Goal: Use online tool/utility: Utilize a website feature to perform a specific function

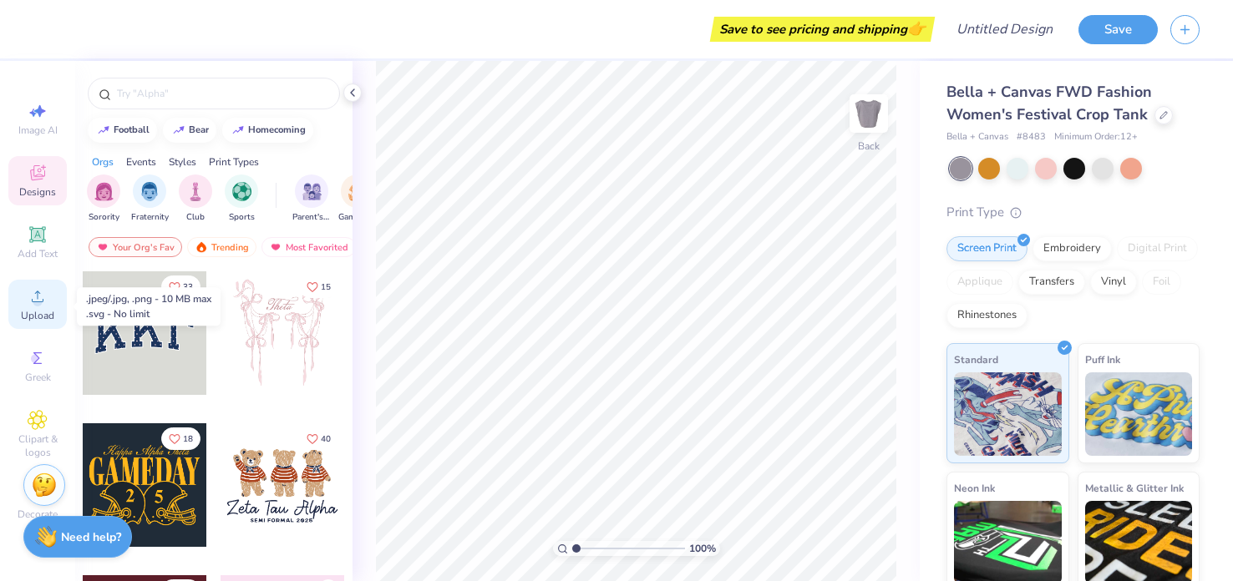
click at [39, 305] on circle at bounding box center [37, 301] width 9 height 9
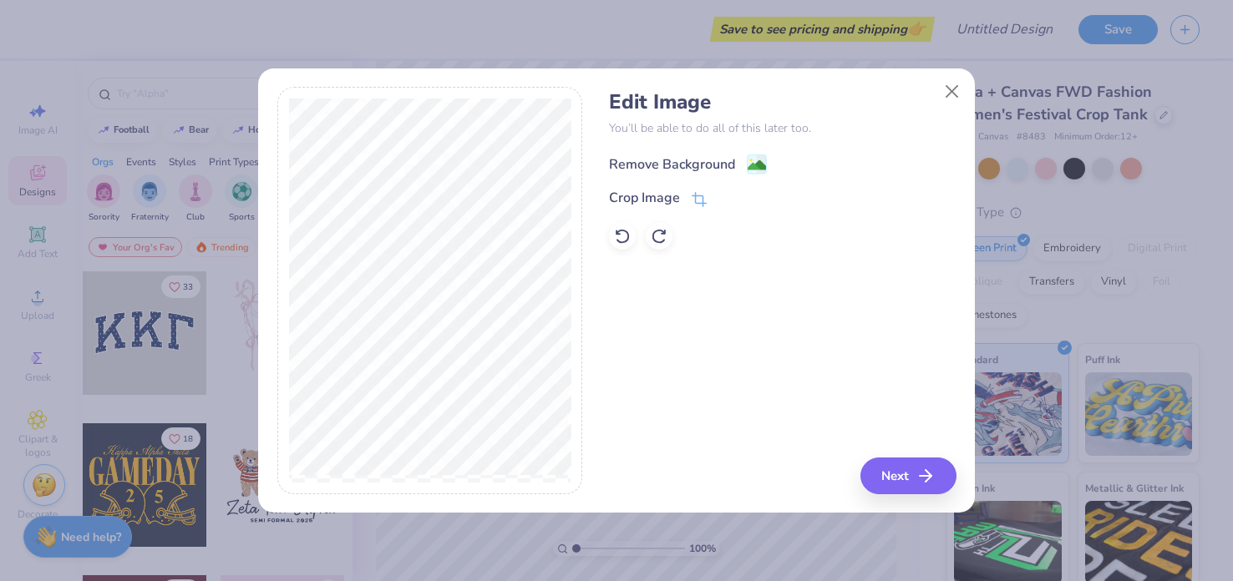
click at [718, 160] on div "Remove Background" at bounding box center [672, 165] width 126 height 20
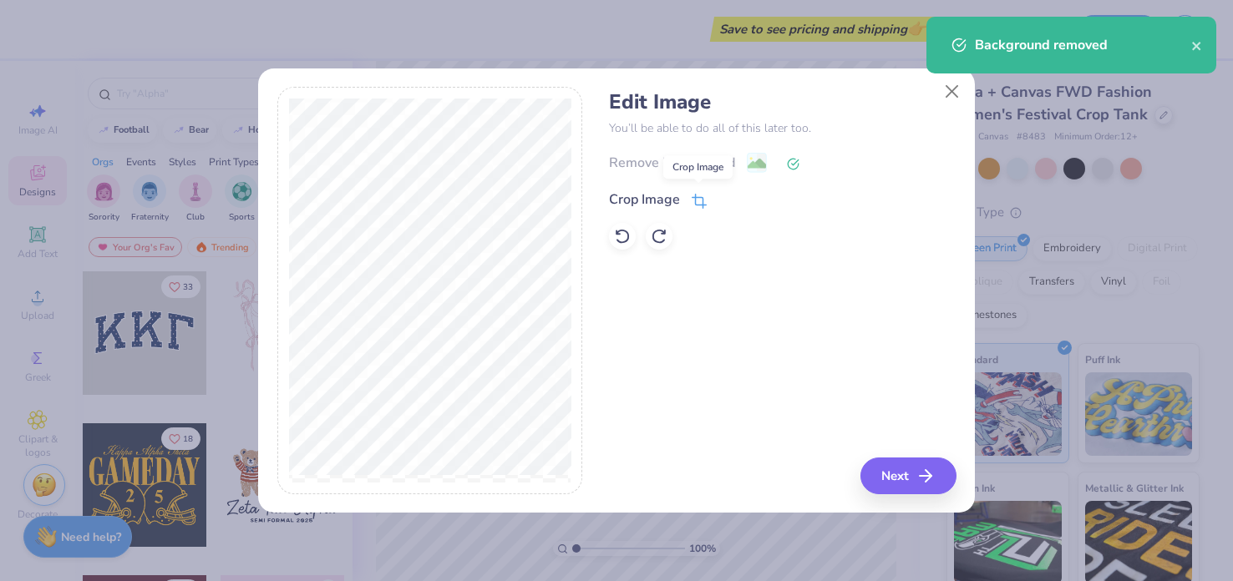
click at [696, 200] on icon at bounding box center [701, 199] width 11 height 11
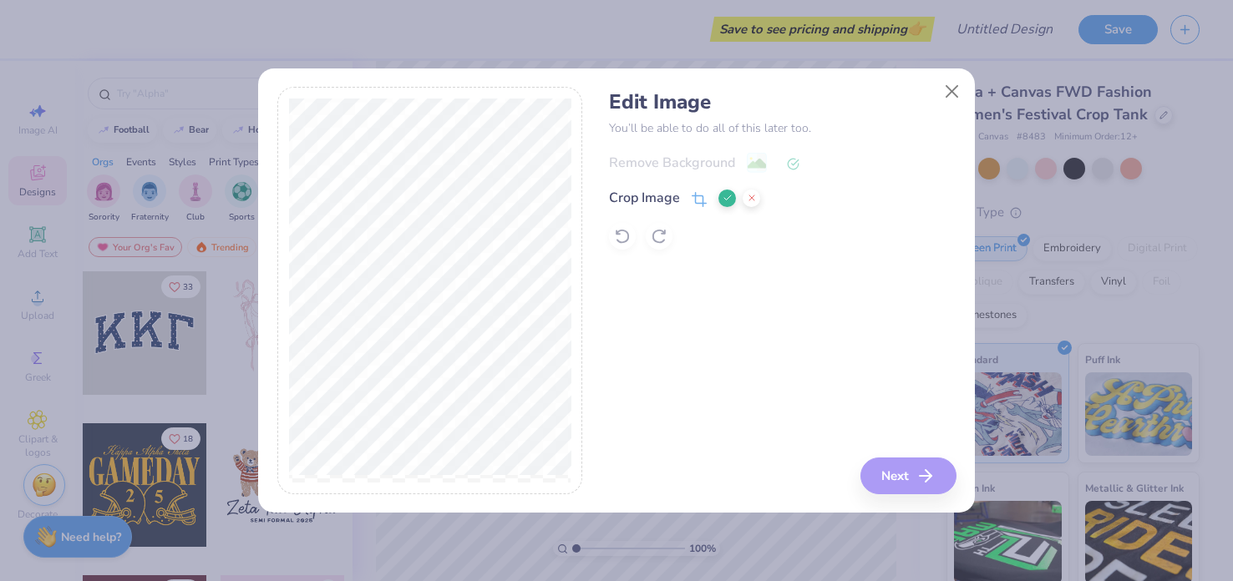
click at [908, 472] on div "Edit Image You’ll be able to do all of this later too. Remove Background Crop I…" at bounding box center [782, 291] width 347 height 408
click at [899, 475] on div "Edit Image You’ll be able to do all of this later too. Remove Background Crop I…" at bounding box center [782, 291] width 347 height 408
click at [1125, 297] on div "Edit Image You’ll be able to do all of this later too. Remove Background Crop I…" at bounding box center [616, 290] width 1233 height 581
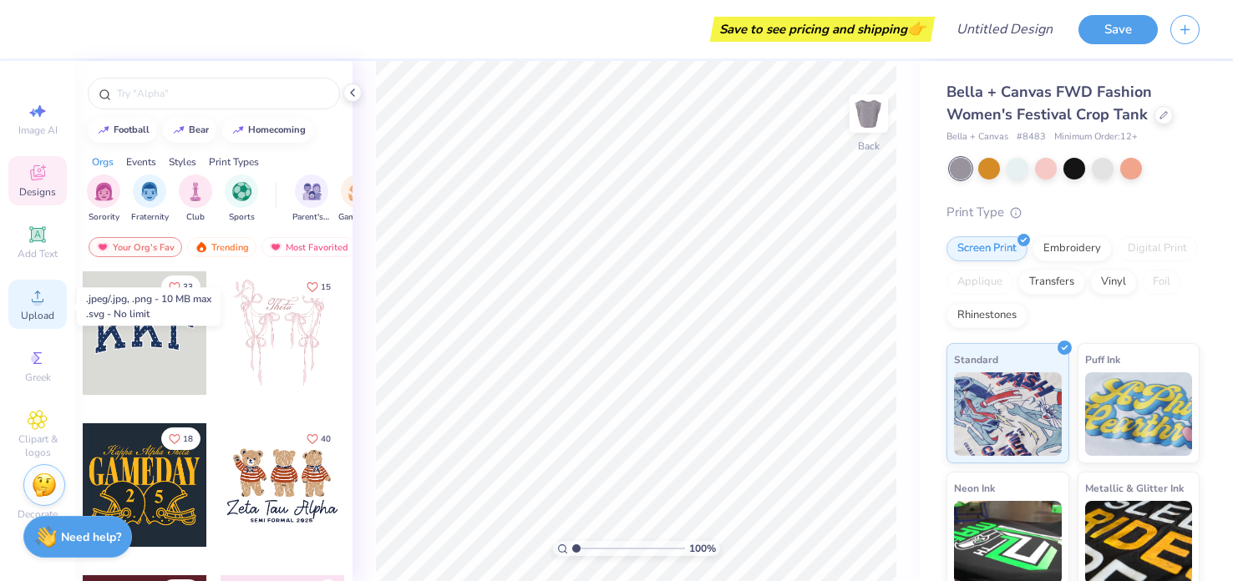
click at [45, 293] on icon at bounding box center [38, 297] width 20 height 20
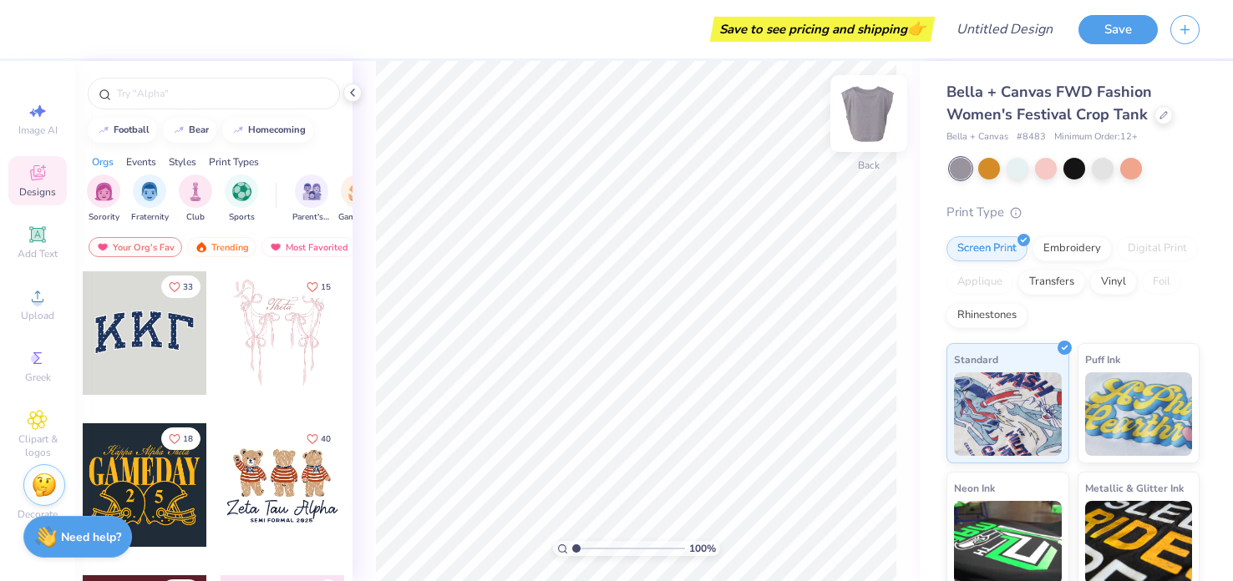
click at [867, 115] on img at bounding box center [868, 113] width 67 height 67
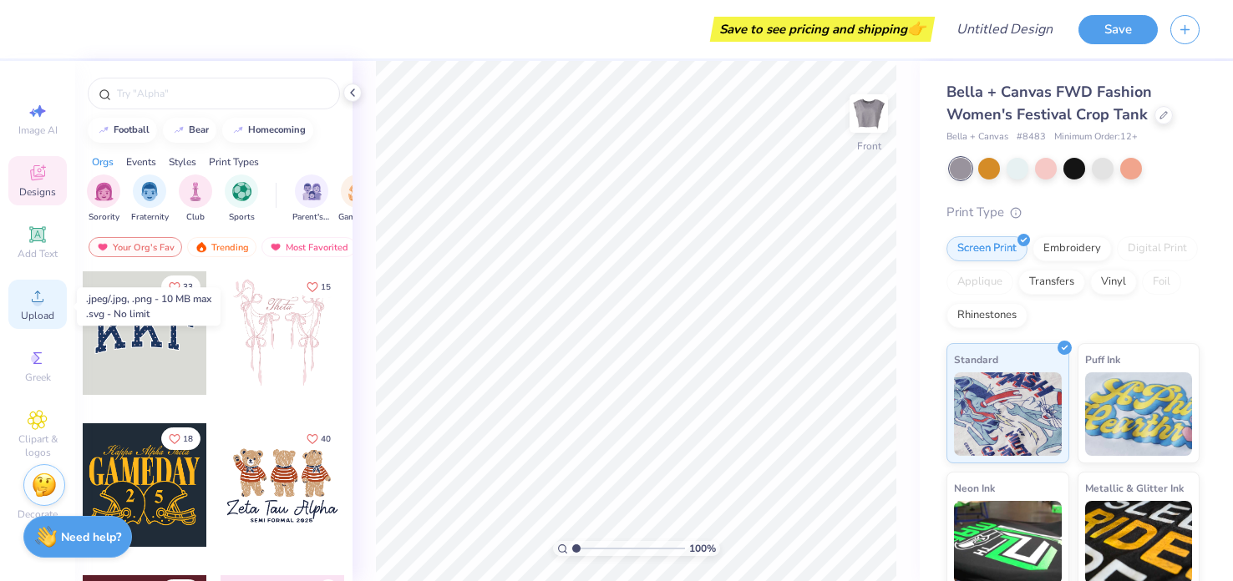
click at [37, 307] on circle at bounding box center [37, 301] width 9 height 9
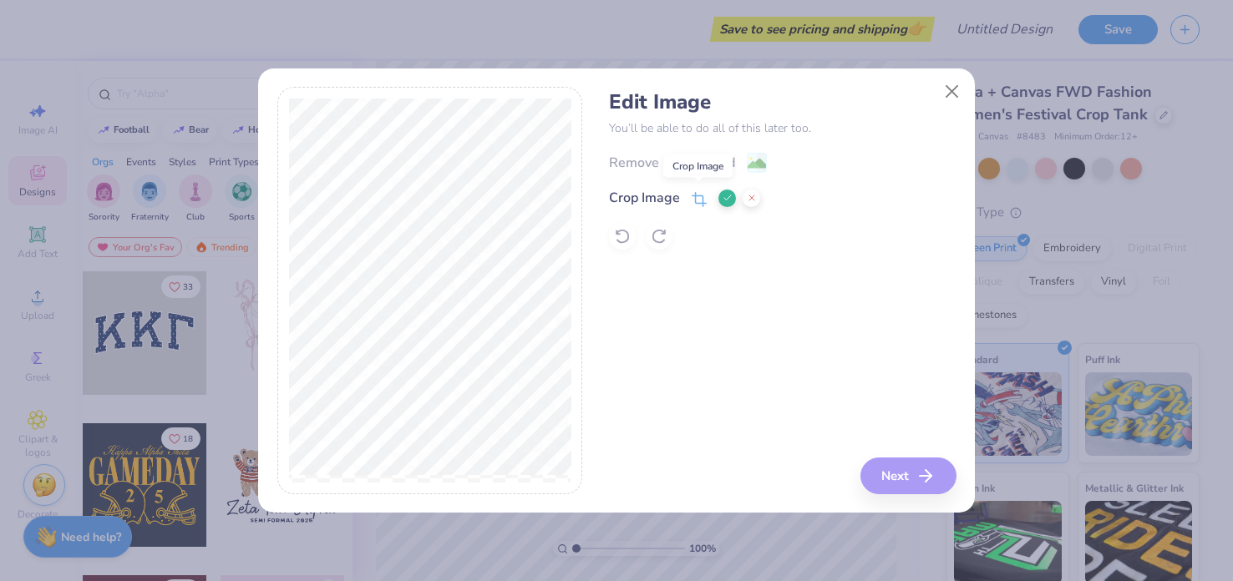
click at [697, 195] on icon at bounding box center [699, 199] width 15 height 15
click at [697, 162] on div "Remove Background Crop Image" at bounding box center [782, 201] width 347 height 98
click at [918, 470] on div "Edit Image You’ll be able to do all of this later too. Remove Background Crop I…" at bounding box center [782, 291] width 347 height 408
click at [684, 170] on div "Remove Background Crop Image" at bounding box center [782, 201] width 347 height 98
click at [948, 100] on button "Close" at bounding box center [952, 91] width 32 height 32
